Goal: Task Accomplishment & Management: Manage account settings

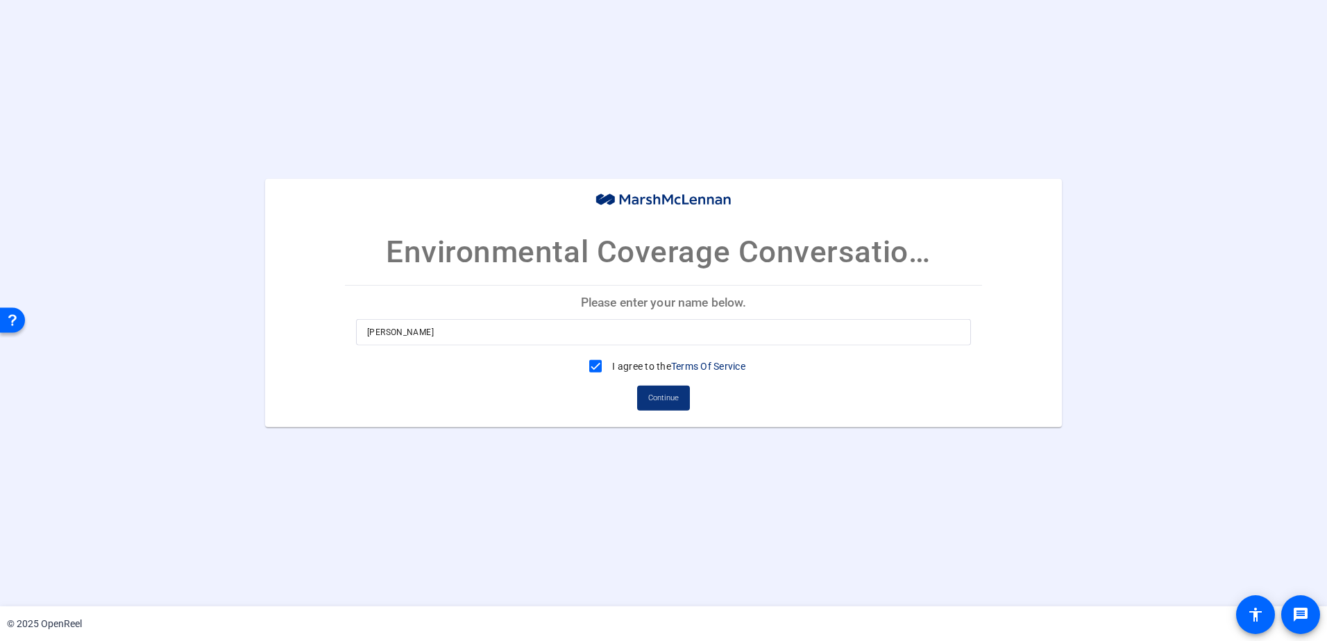
click at [663, 403] on span "Continue" at bounding box center [663, 398] width 31 height 21
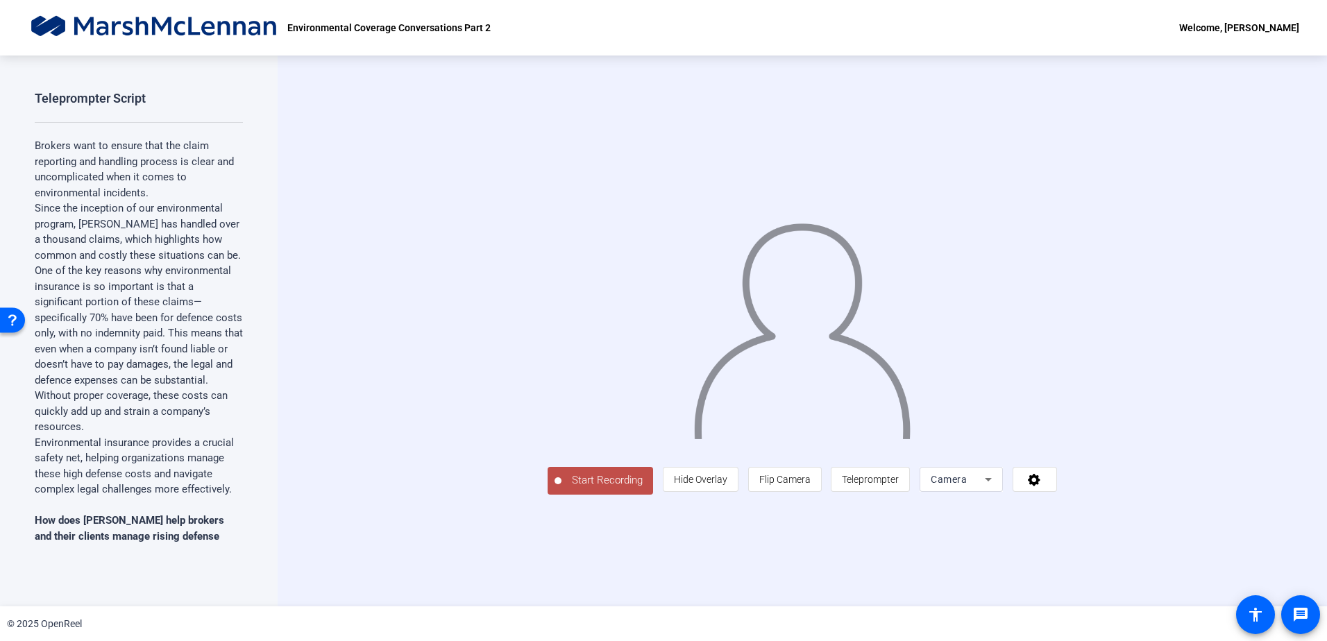
click at [234, 26] on img at bounding box center [154, 28] width 253 height 28
click at [1218, 34] on div "Welcome, [PERSON_NAME]" at bounding box center [1239, 27] width 120 height 17
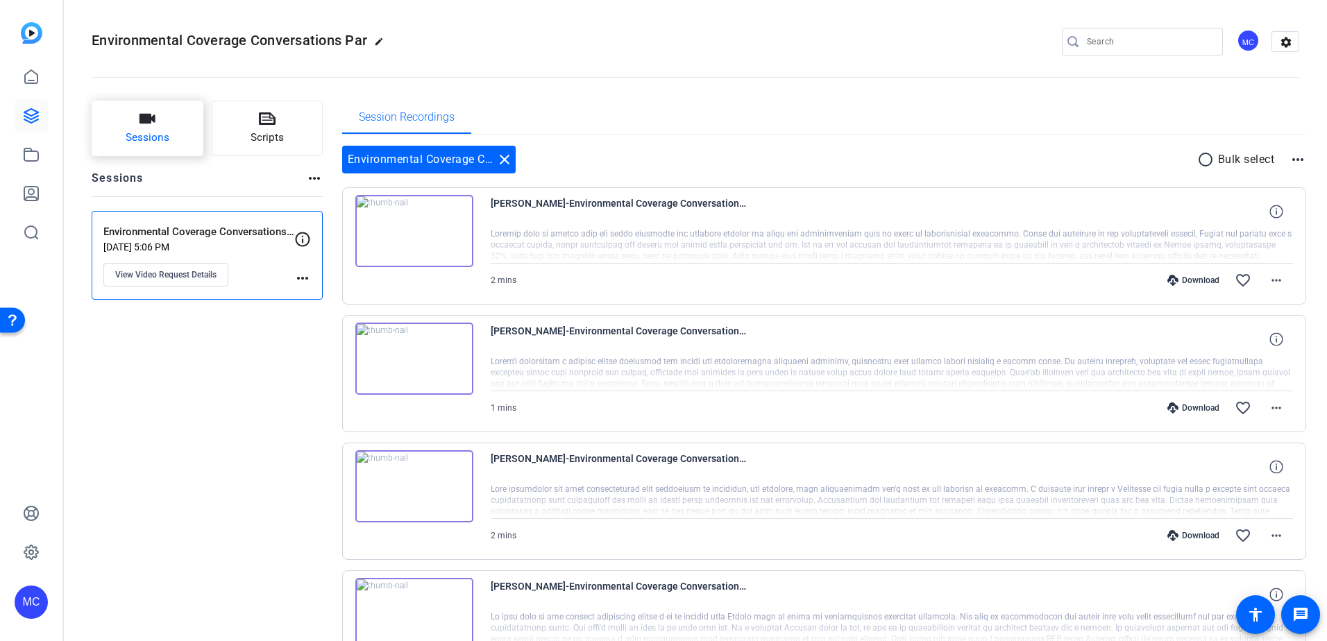
click at [179, 137] on button "Sessions" at bounding box center [148, 129] width 112 height 56
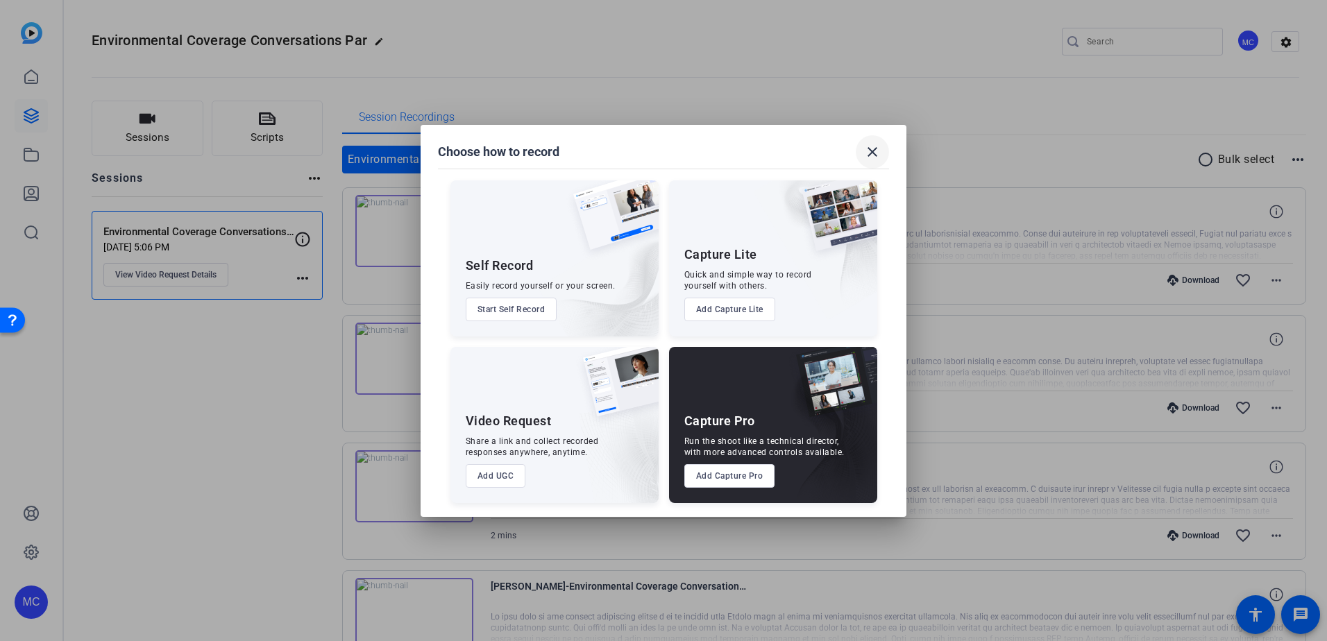
click at [869, 147] on mat-icon "close" at bounding box center [872, 152] width 17 height 17
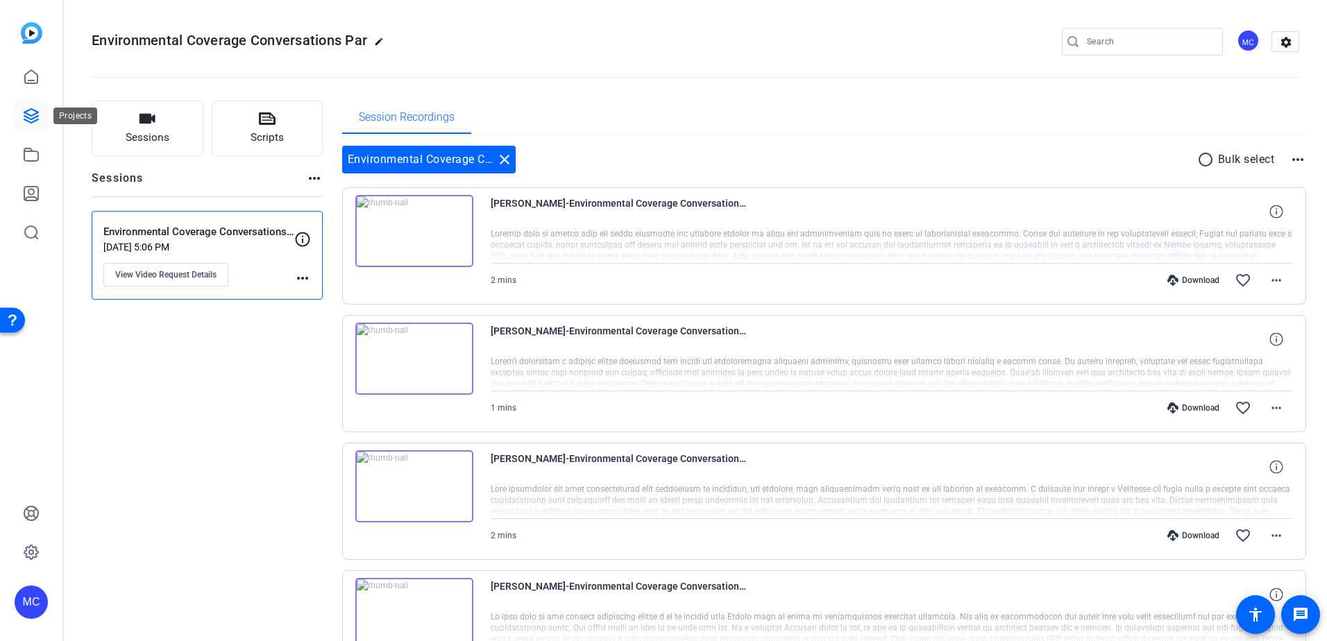
click at [35, 111] on icon at bounding box center [31, 116] width 14 height 14
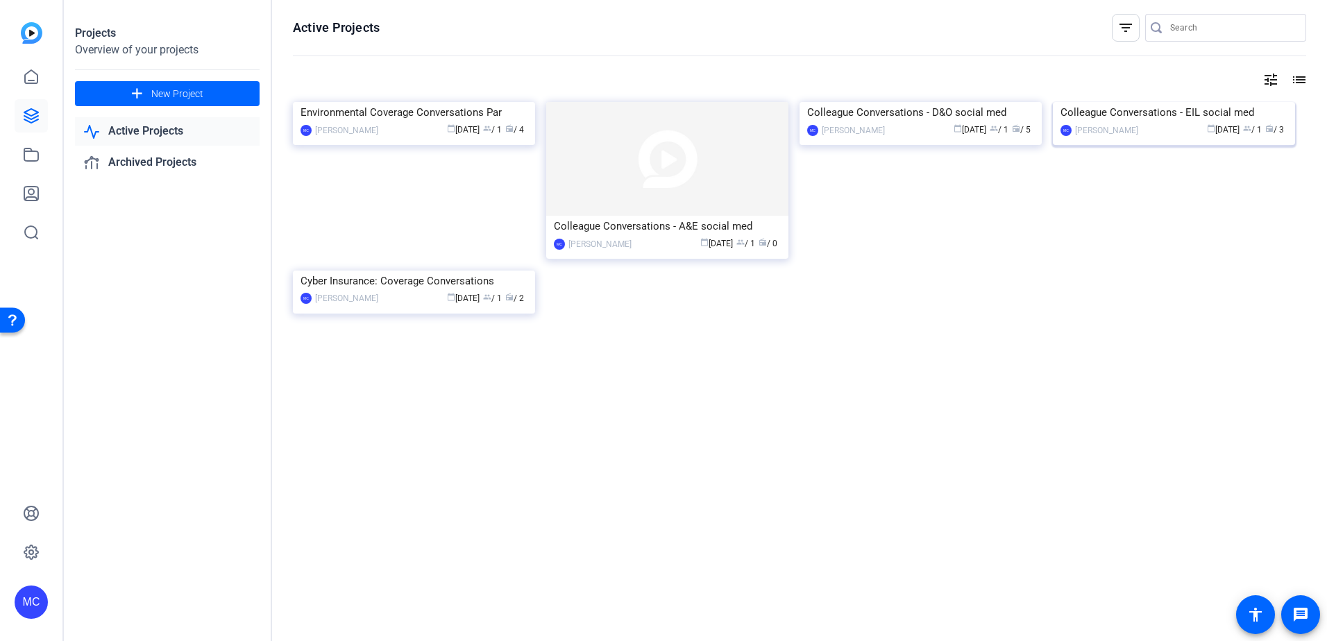
click at [1126, 123] on div "Colleague Conversations - EIL social med" at bounding box center [1173, 112] width 227 height 21
click at [669, 228] on div "Colleague Conversations - A&E social med" at bounding box center [667, 226] width 227 height 21
click at [937, 102] on img at bounding box center [920, 102] width 242 height 0
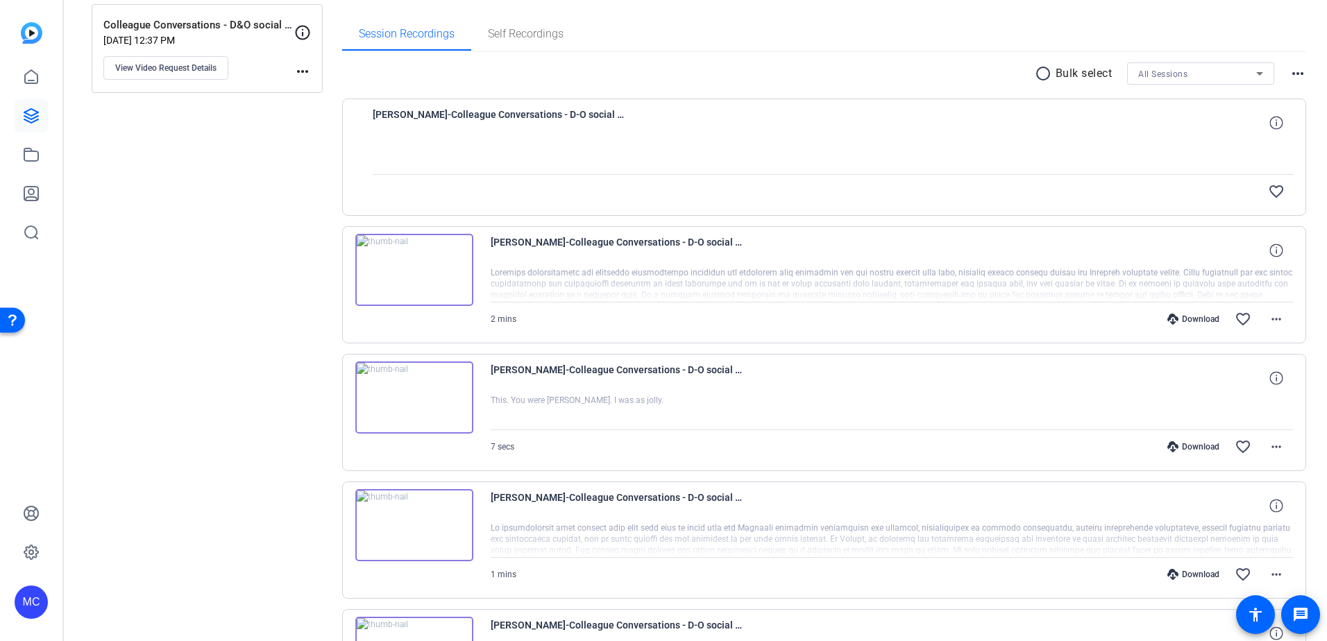
scroll to position [7, 0]
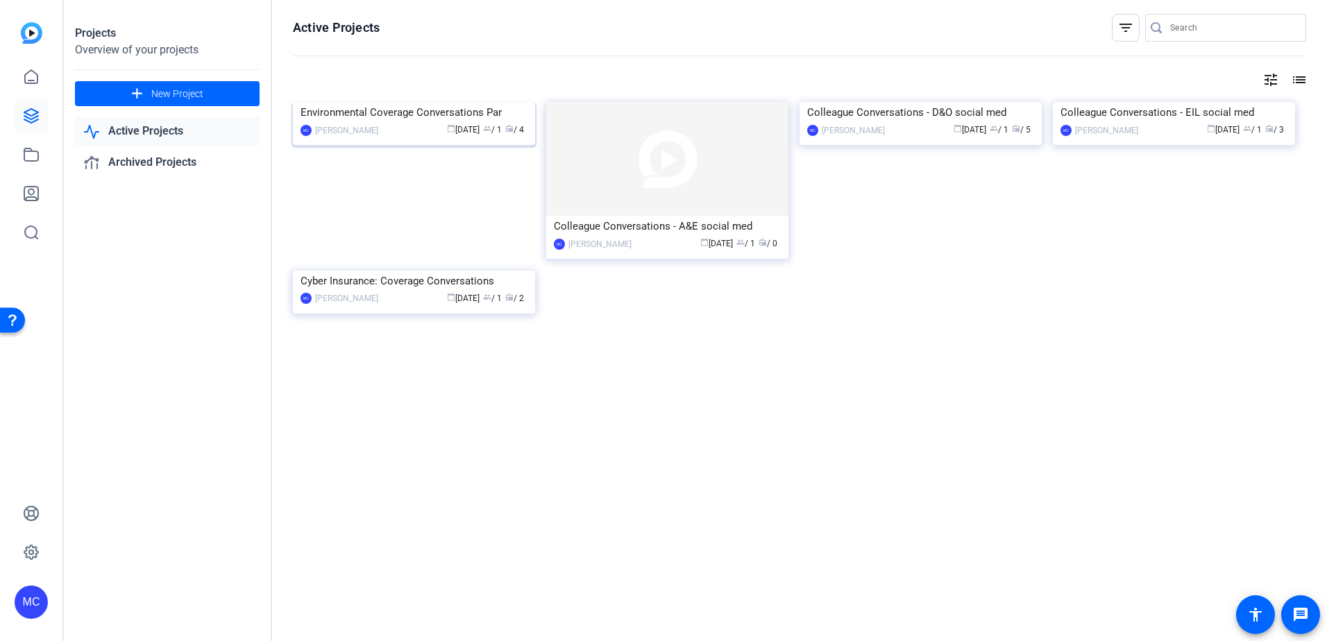
click at [411, 123] on div "Environmental Coverage Conversations Par" at bounding box center [413, 112] width 227 height 21
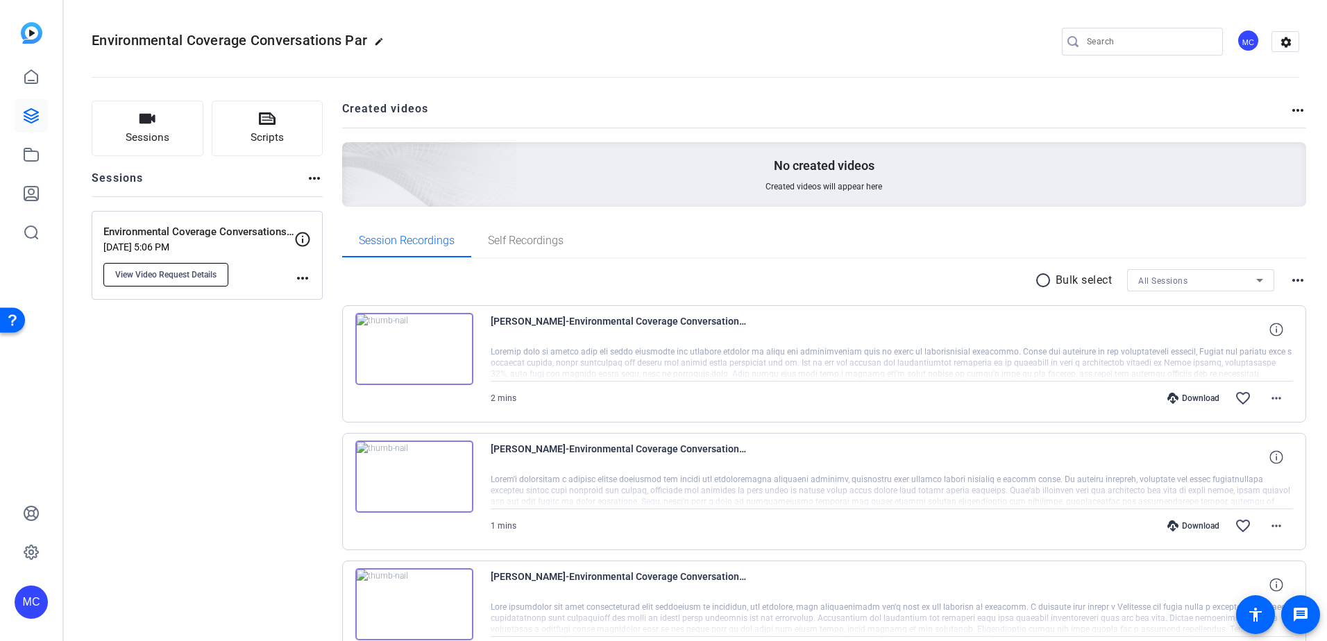
click at [171, 274] on span "View Video Request Details" at bounding box center [165, 274] width 101 height 11
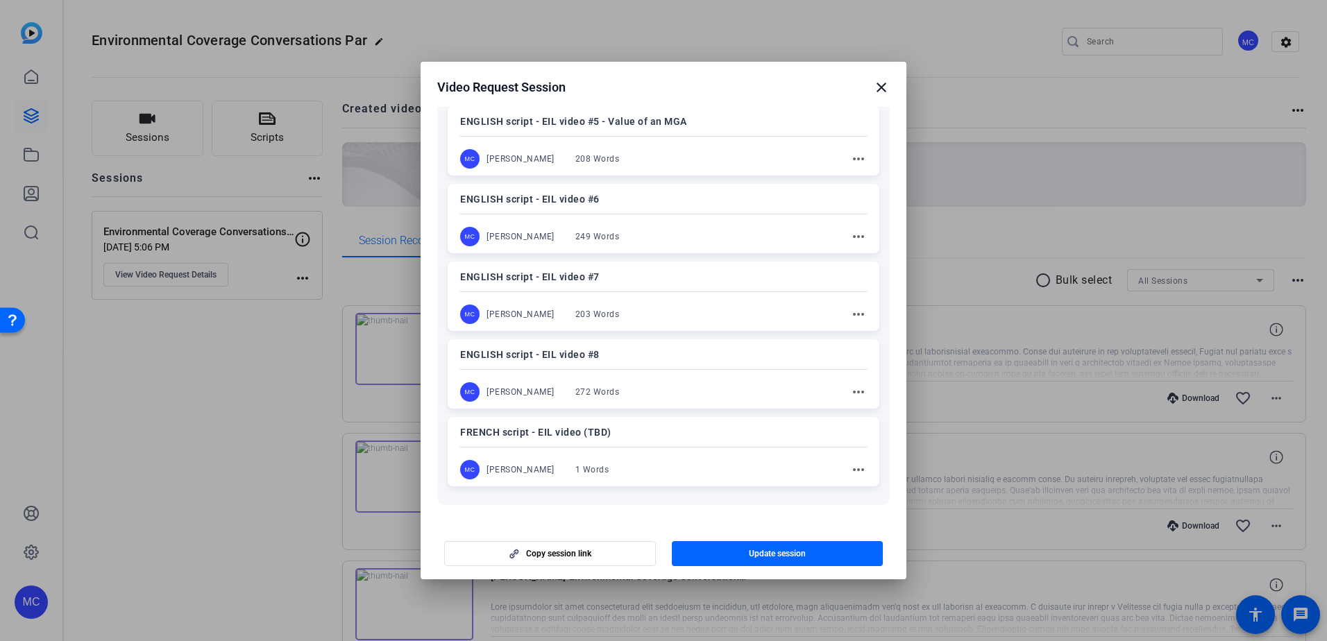
scroll to position [612, 0]
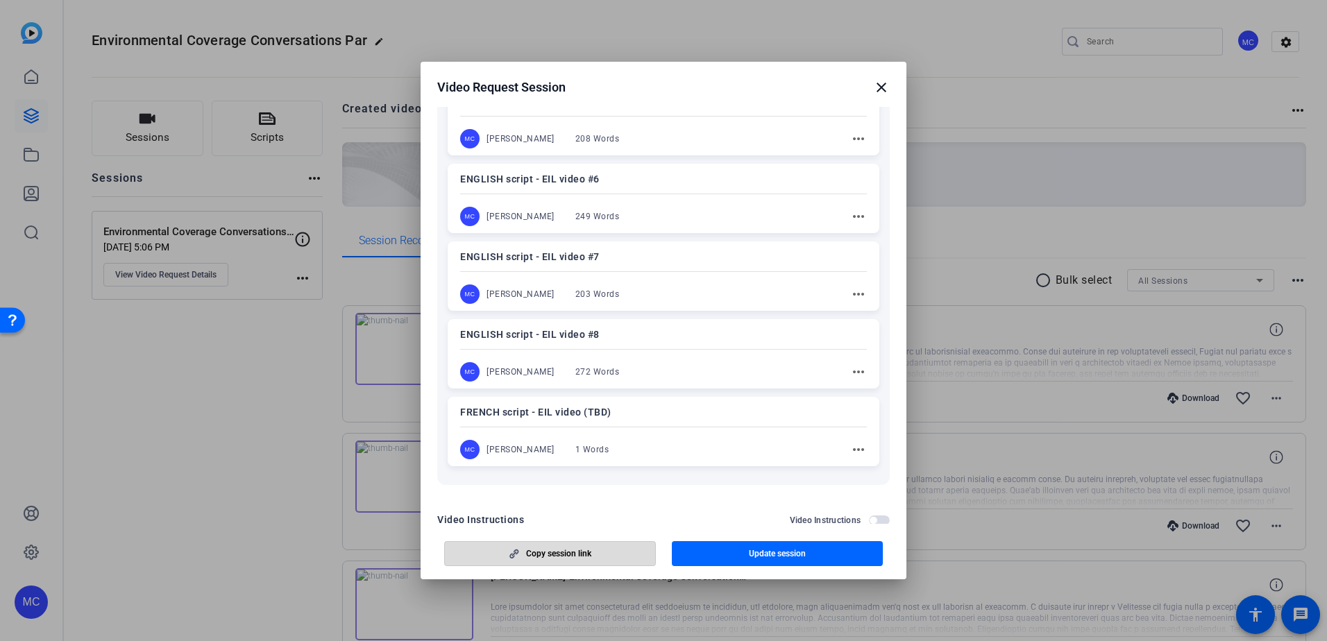
click at [589, 551] on span "Copy session link" at bounding box center [558, 553] width 65 height 11
click at [880, 88] on mat-icon "close" at bounding box center [881, 87] width 17 height 17
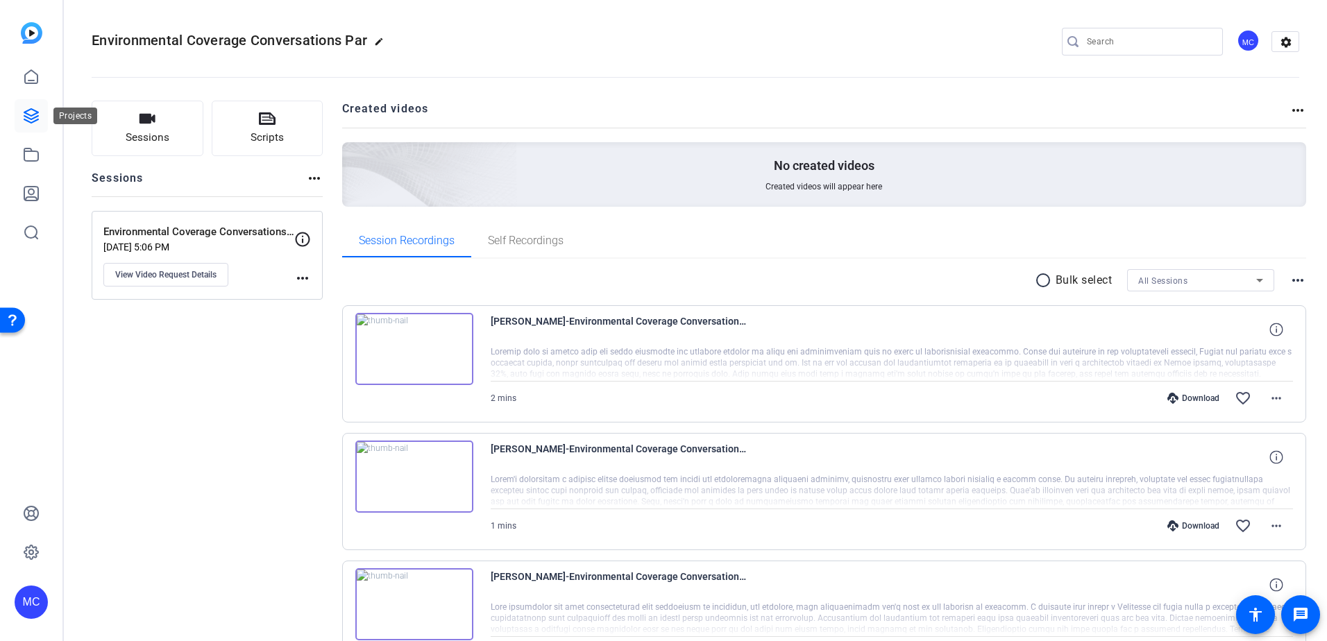
click at [35, 114] on icon at bounding box center [31, 116] width 14 height 14
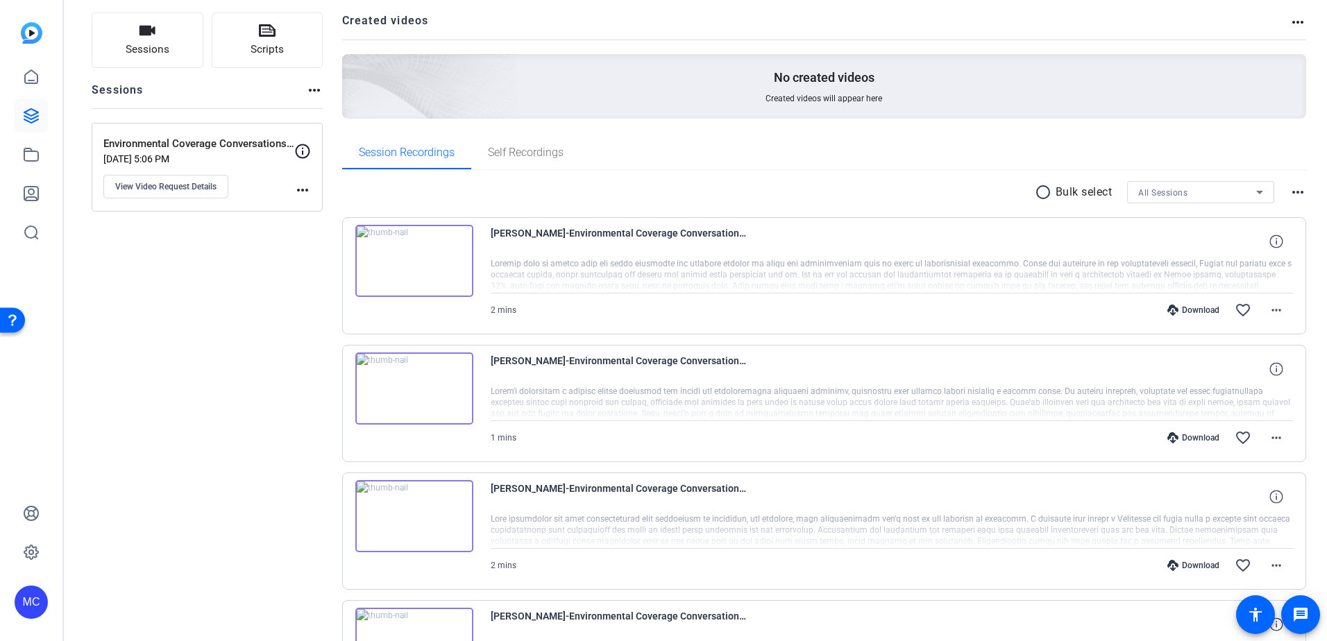
scroll to position [87, 0]
